Goal: Task Accomplishment & Management: Use online tool/utility

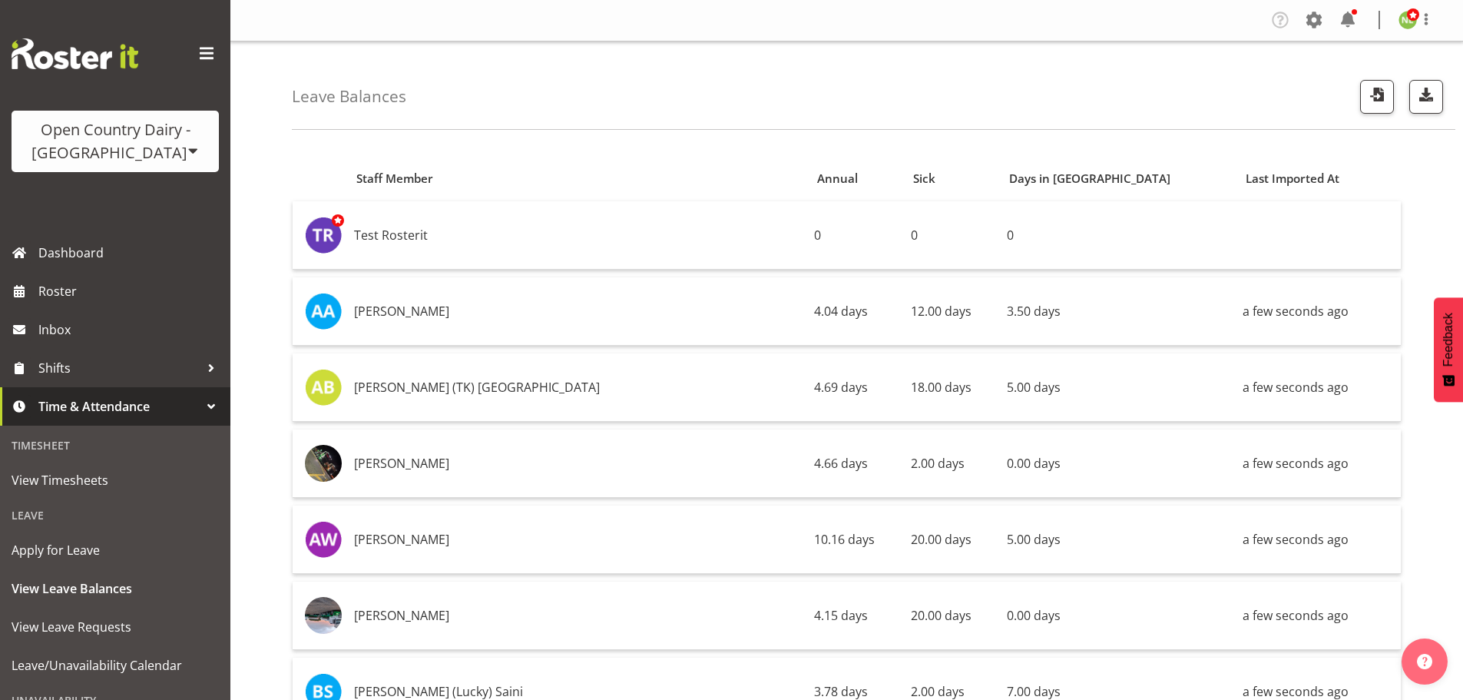
click at [83, 163] on div "Open Country Dairy - [GEOGRAPHIC_DATA]" at bounding box center [115, 141] width 177 height 46
click at [121, 189] on link "Open Country Dairy - [GEOGRAPHIC_DATA]" at bounding box center [160, 195] width 296 height 28
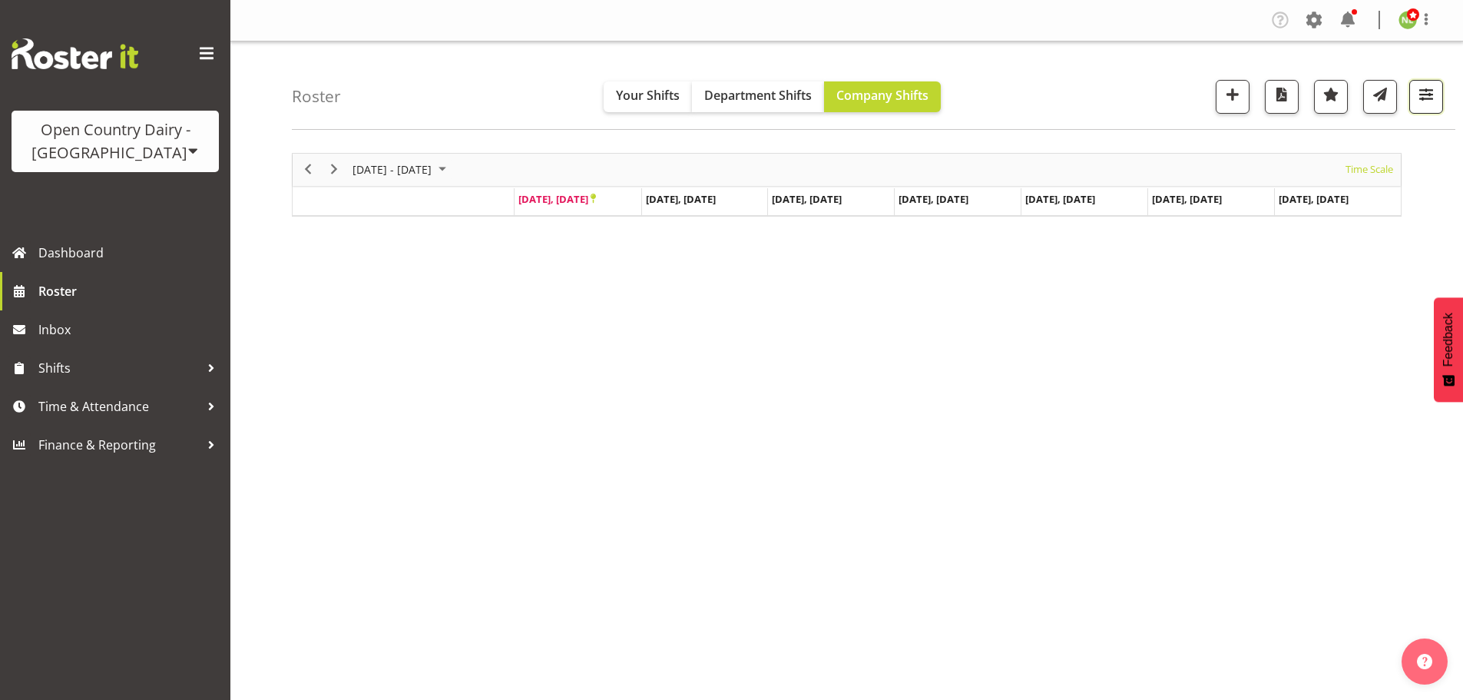
click at [1434, 95] on span "button" at bounding box center [1426, 94] width 20 height 20
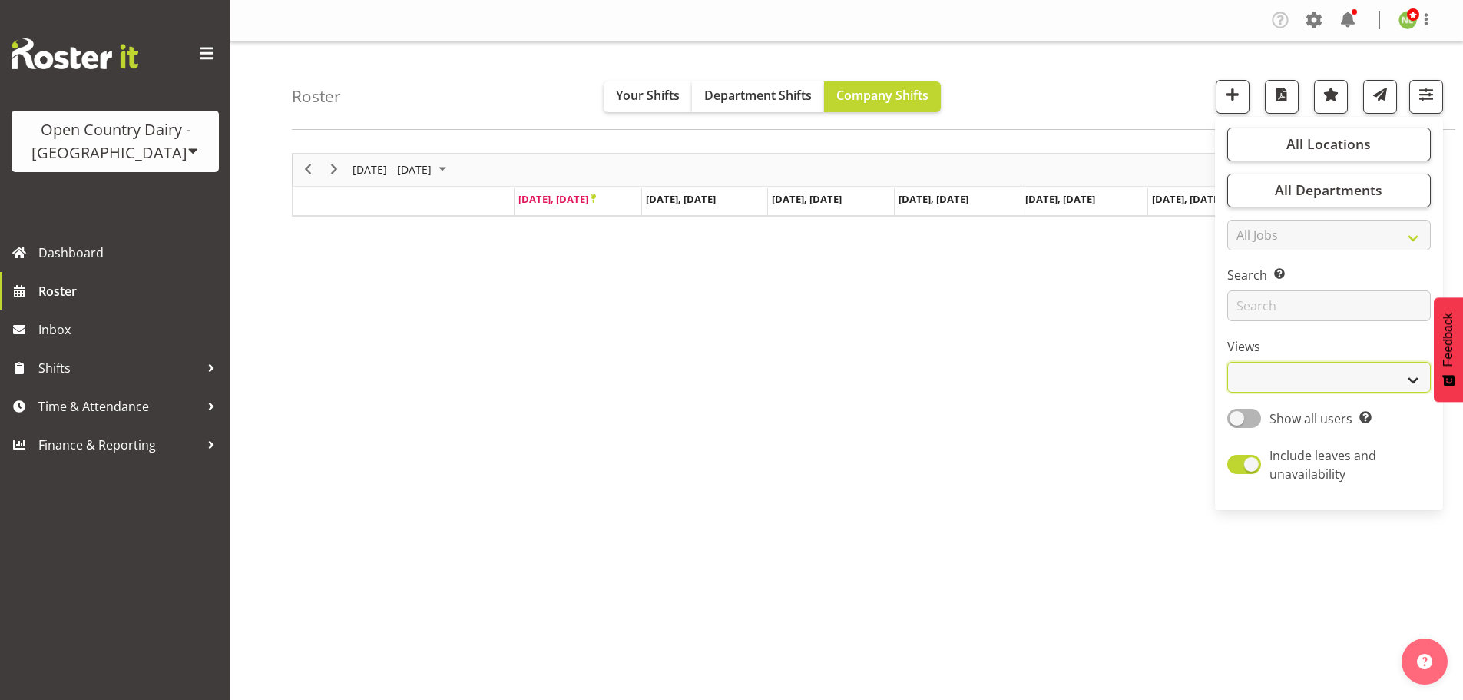
click at [1309, 364] on select "Staff Role Shift - Horizontal Shift - Vertical Staff - Location" at bounding box center [1329, 377] width 204 height 31
select select "staff"
click at [1228, 362] on select "Staff Role Shift - Horizontal Shift - Vertical Staff - Location" at bounding box center [1329, 377] width 204 height 31
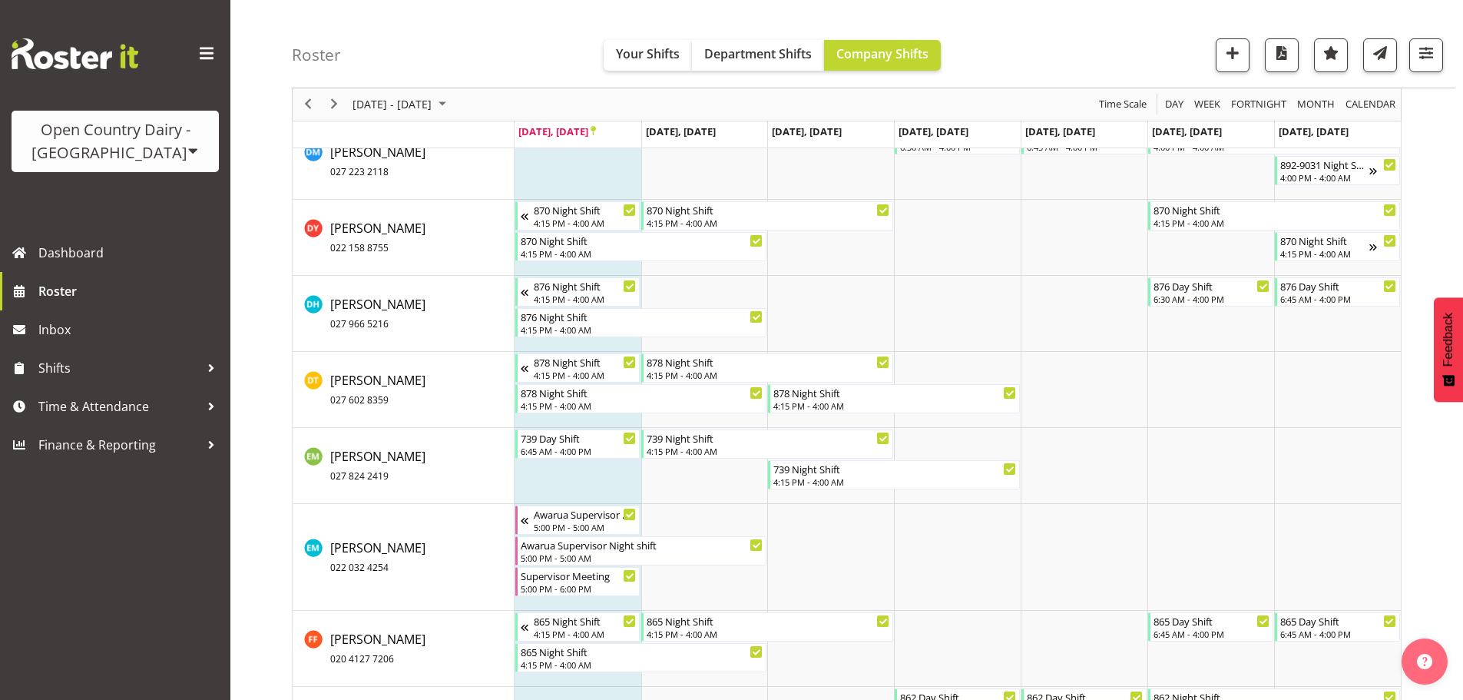
scroll to position [4294, 0]
